Goal: Navigation & Orientation: Find specific page/section

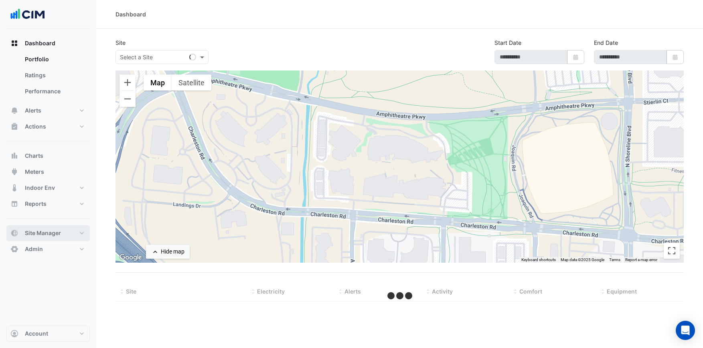
click at [56, 238] on button "Site Manager" at bounding box center [47, 233] width 83 height 16
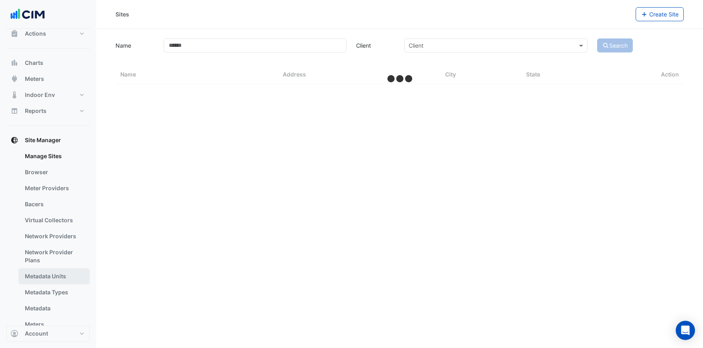
scroll to position [61, 0]
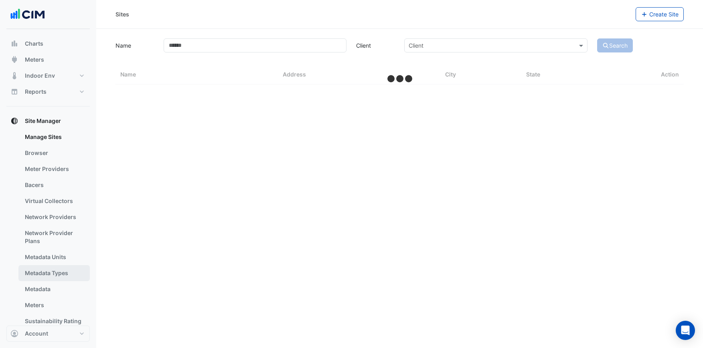
select select "***"
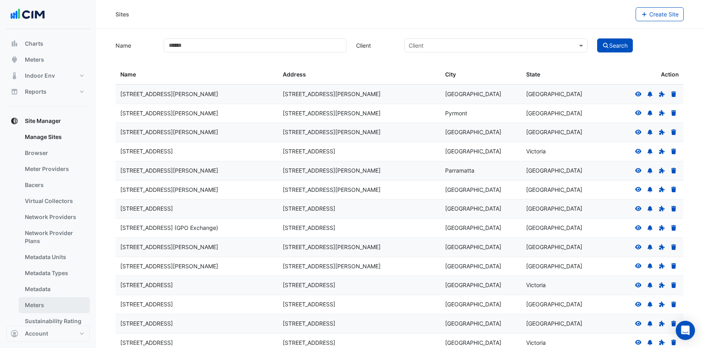
scroll to position [101, 0]
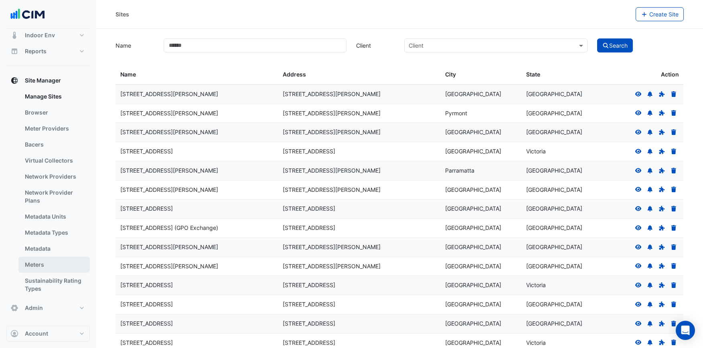
click at [40, 265] on link "Meters" at bounding box center [53, 265] width 71 height 16
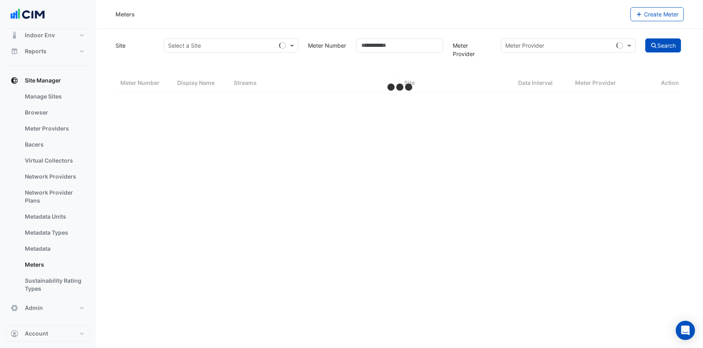
select select "***"
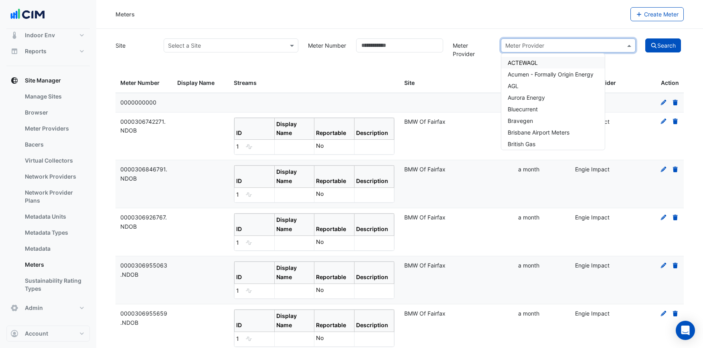
click at [630, 47] on span at bounding box center [630, 45] width 10 height 8
click at [594, 16] on div "Meters" at bounding box center [372, 14] width 515 height 14
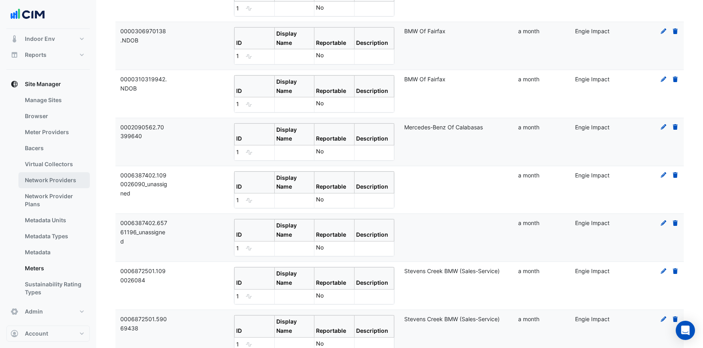
scroll to position [101, 0]
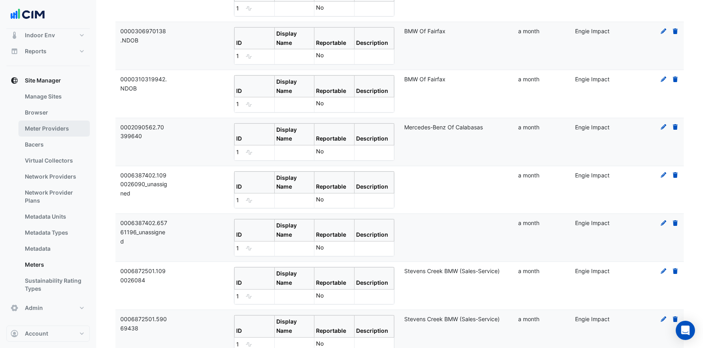
click at [55, 129] on link "Meter Providers" at bounding box center [53, 129] width 71 height 16
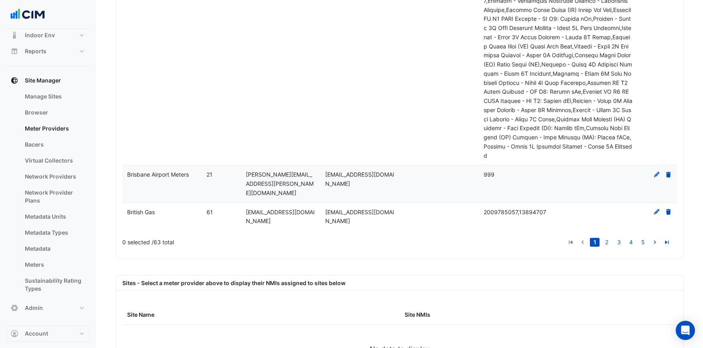
scroll to position [1369, 0]
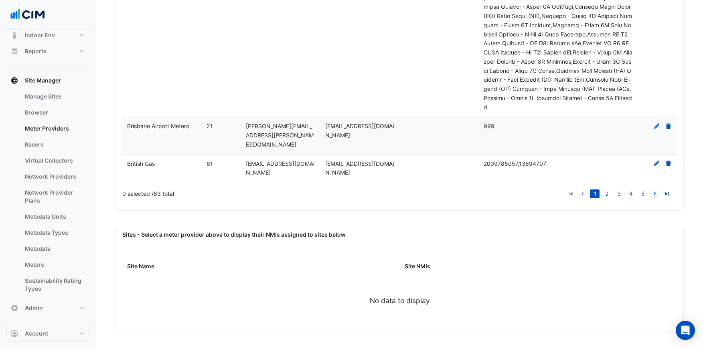
click at [654, 195] on icon "go to next page" at bounding box center [655, 195] width 10 height 8
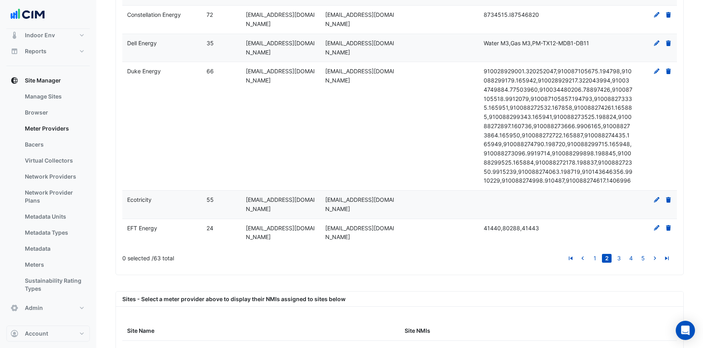
scroll to position [190, 0]
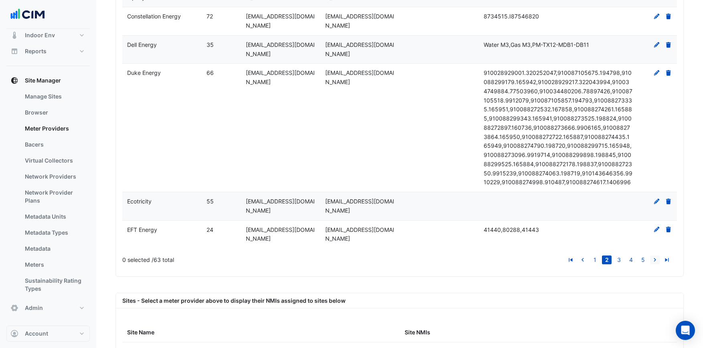
click at [654, 257] on icon "go to next page" at bounding box center [655, 261] width 10 height 8
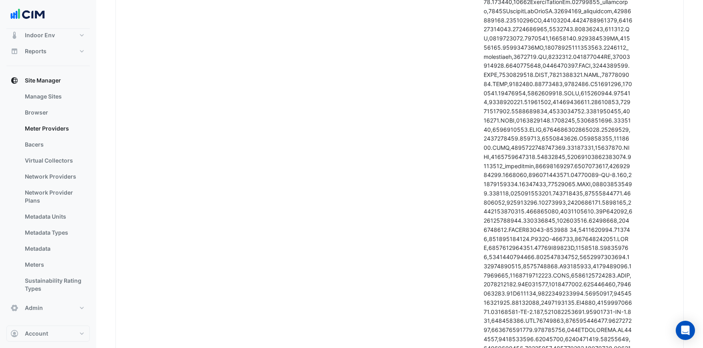
scroll to position [4368, 0]
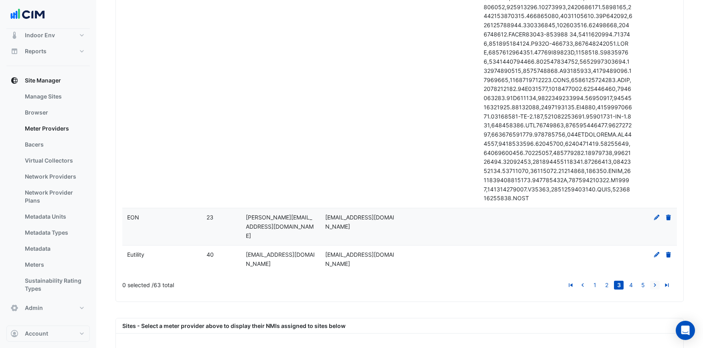
click at [654, 282] on icon "go to next page" at bounding box center [655, 286] width 10 height 8
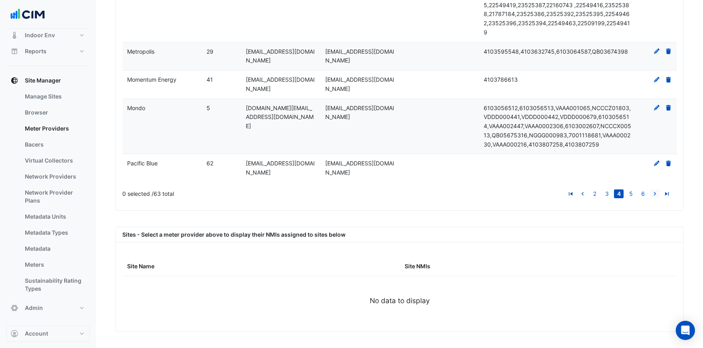
scroll to position [311, 0]
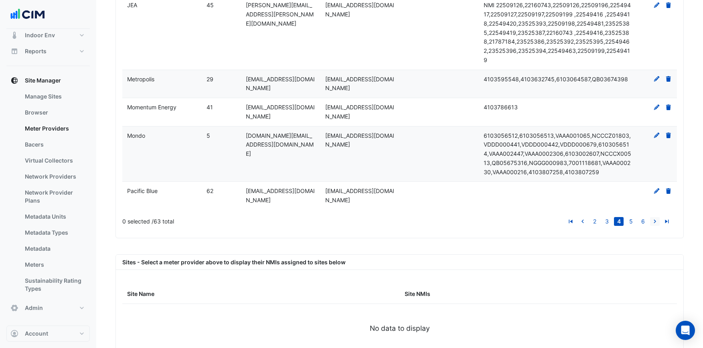
click at [654, 218] on icon "go to next page" at bounding box center [655, 222] width 10 height 8
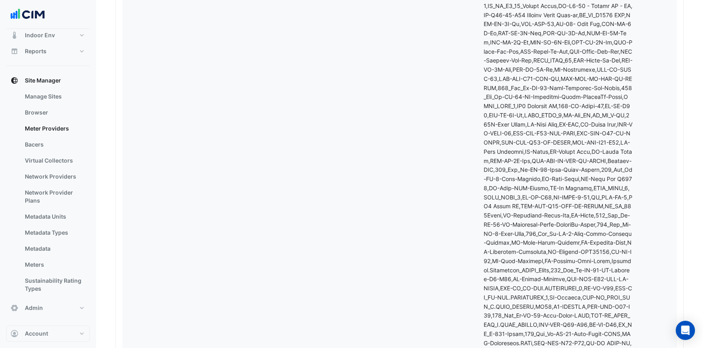
scroll to position [0, 0]
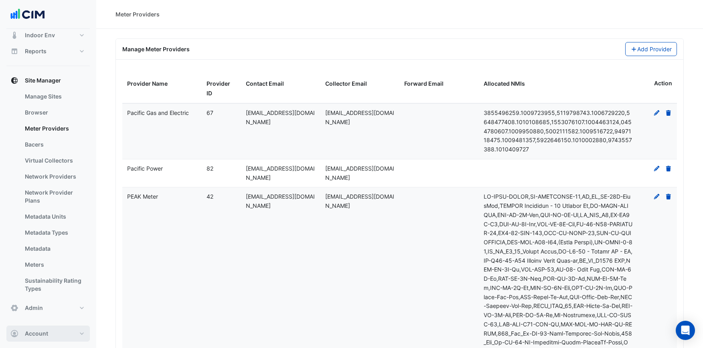
click at [48, 335] on button "Account" at bounding box center [47, 334] width 83 height 16
click at [52, 319] on link "Sign Out" at bounding box center [48, 313] width 76 height 16
